Goal: Navigation & Orientation: Find specific page/section

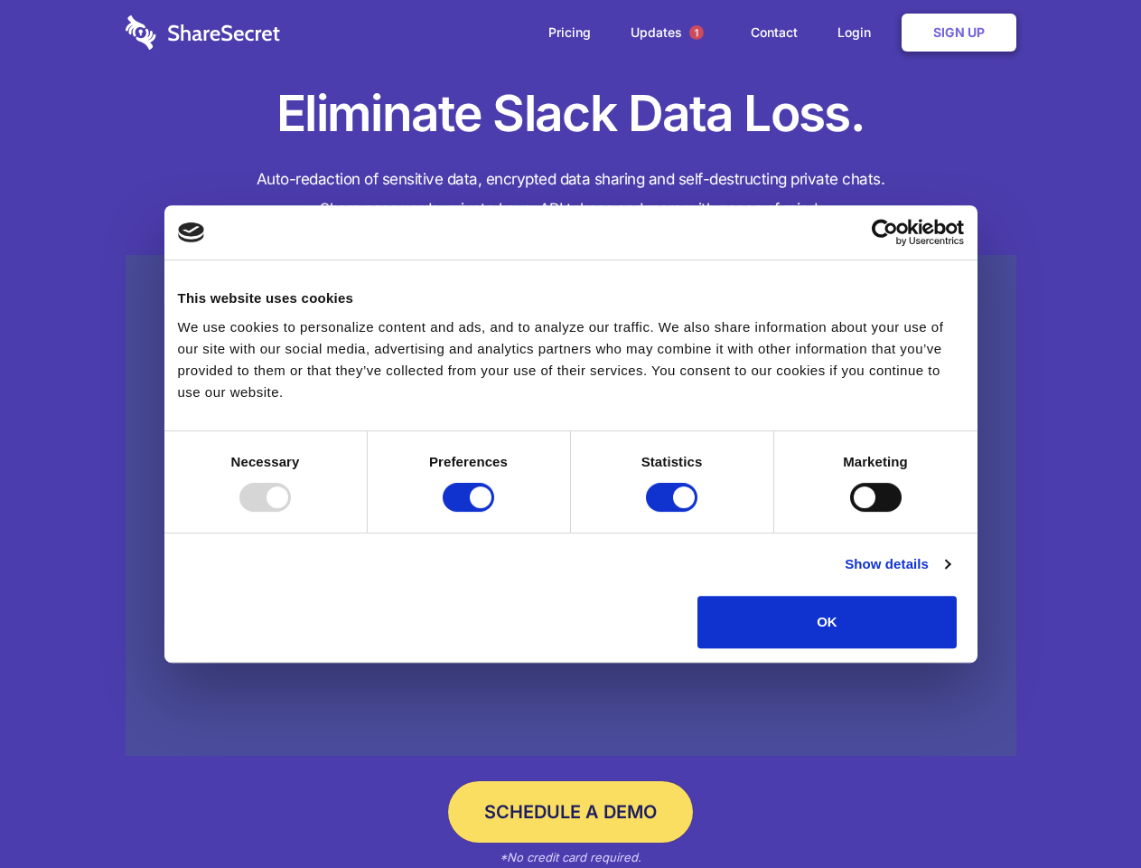
click at [291, 511] on div at bounding box center [265, 497] width 52 height 29
click at [494, 511] on input "Preferences" at bounding box center [469, 497] width 52 height 29
checkbox input "false"
click at [674, 511] on input "Statistics" at bounding box center [672, 497] width 52 height 29
checkbox input "false"
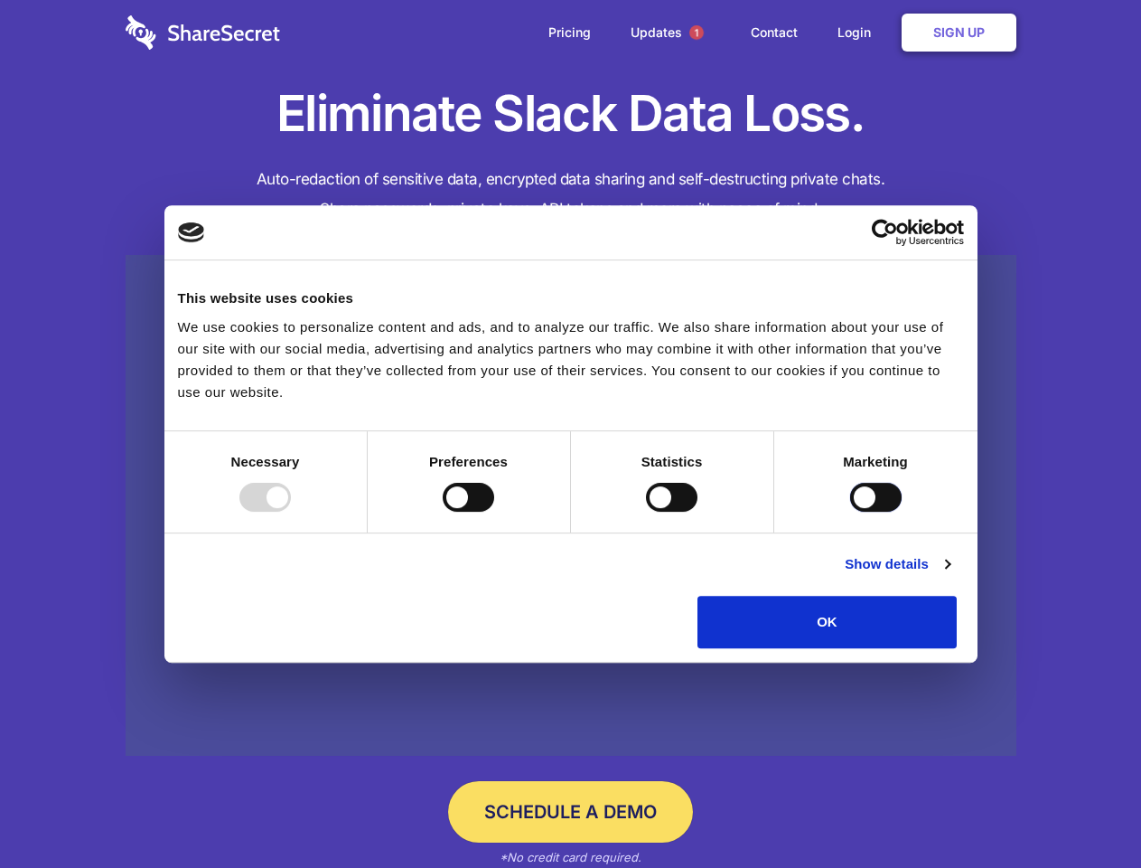
click at [850, 511] on input "Marketing" at bounding box center [876, 497] width 52 height 29
checkbox input "true"
click at [950, 575] on link "Show details" at bounding box center [897, 564] width 105 height 22
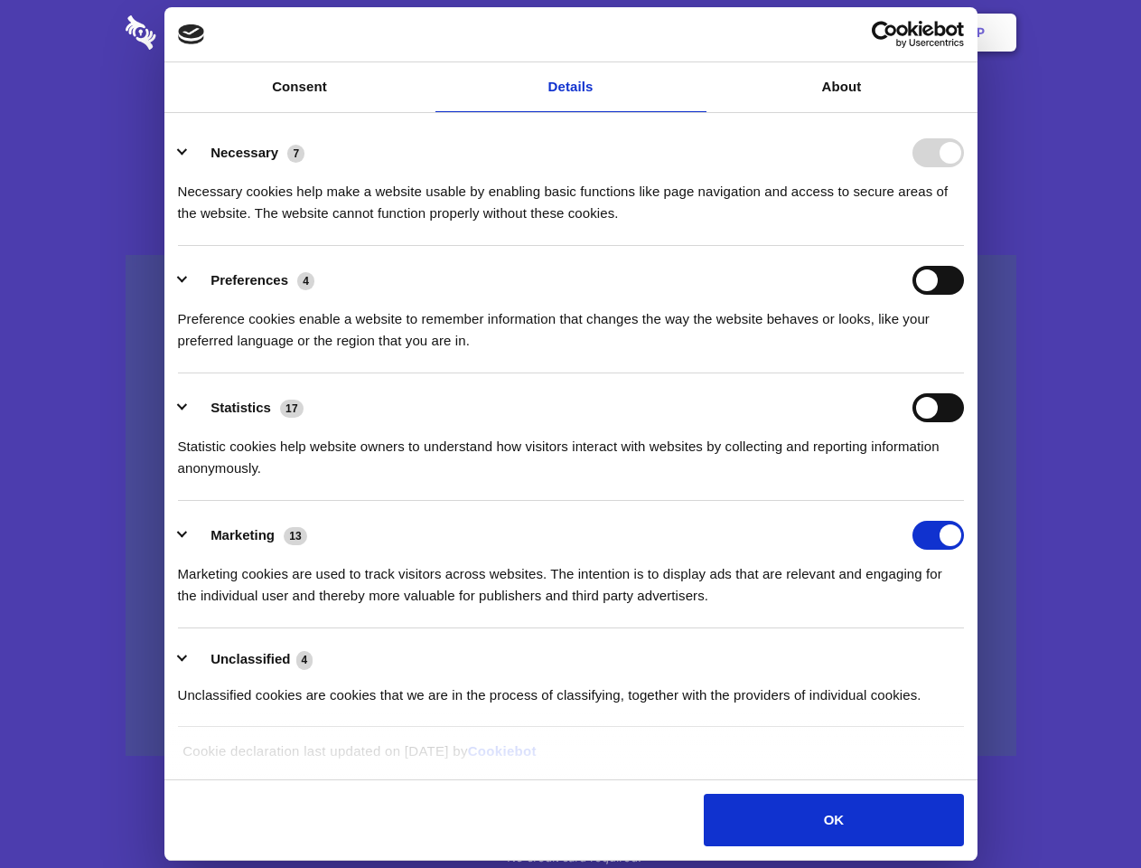
click at [964, 246] on li "Necessary 7 Necessary cookies help make a website usable by enabling basic func…" at bounding box center [571, 181] width 786 height 127
click at [696, 33] on span "1" at bounding box center [697, 32] width 14 height 14
